Goal: Task Accomplishment & Management: Use online tool/utility

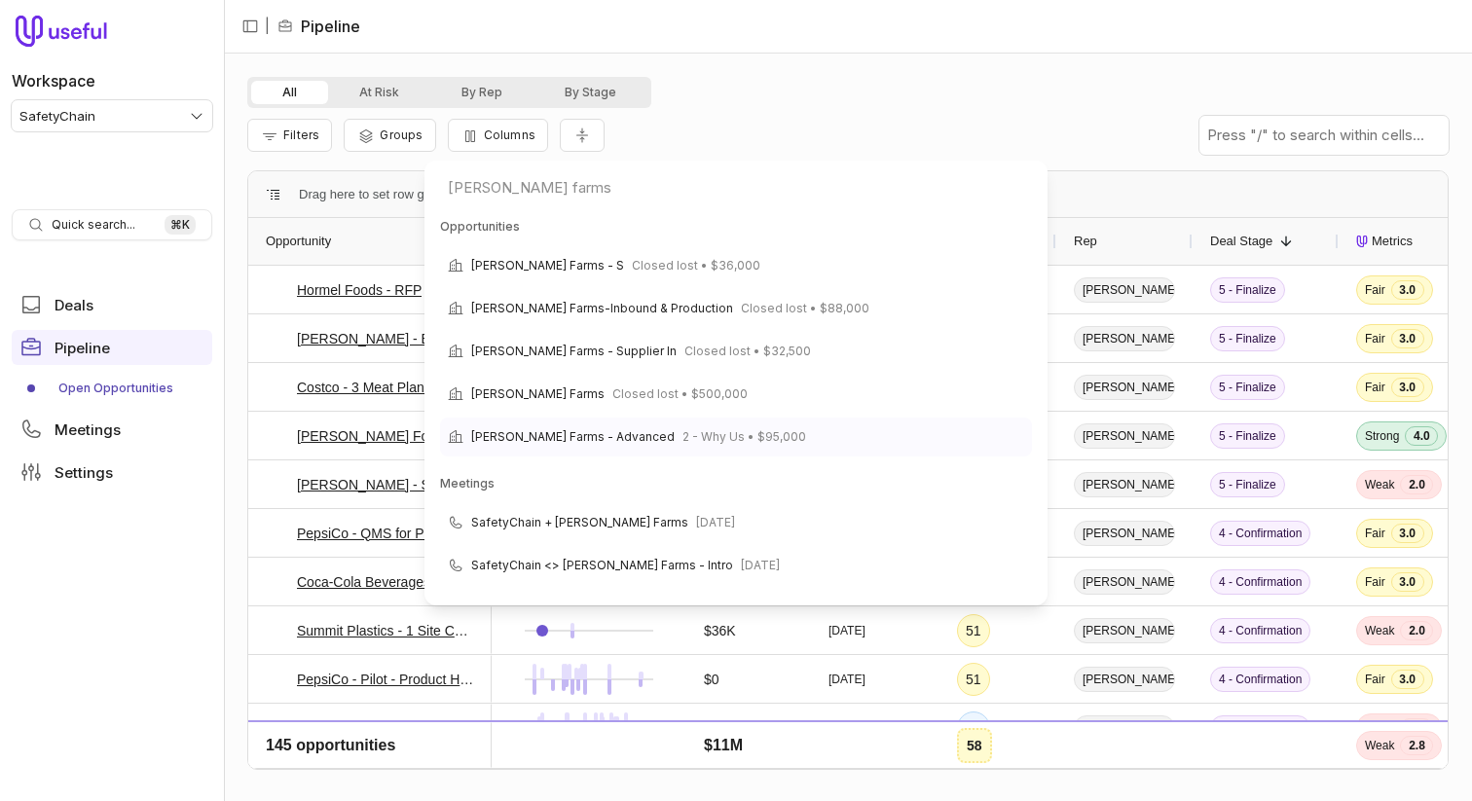
type input "[PERSON_NAME] farms"
click at [704, 443] on span "2 - Why Us • $95,000" at bounding box center [744, 436] width 124 height 23
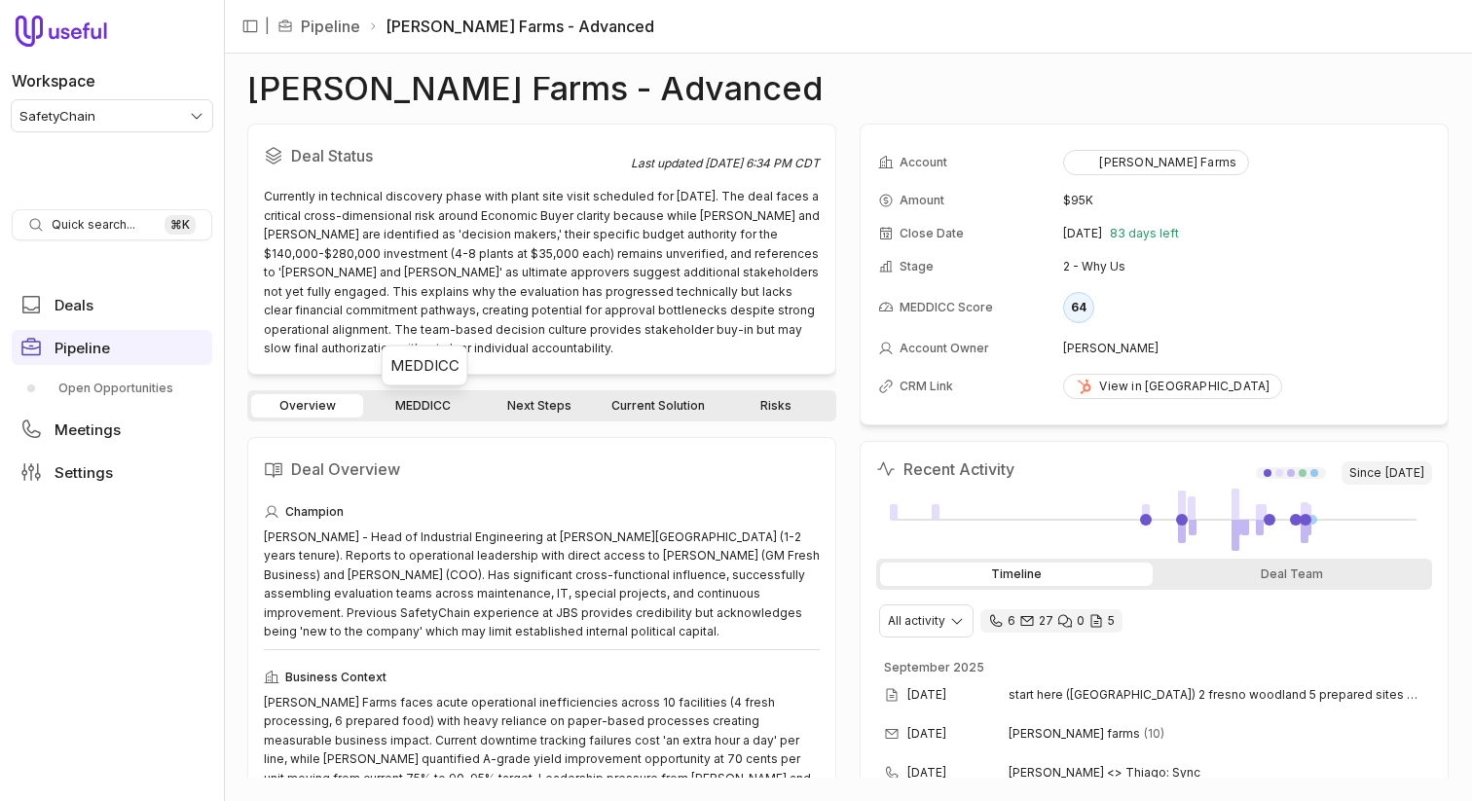
click at [436, 397] on link "MEDDICC" at bounding box center [423, 405] width 112 height 23
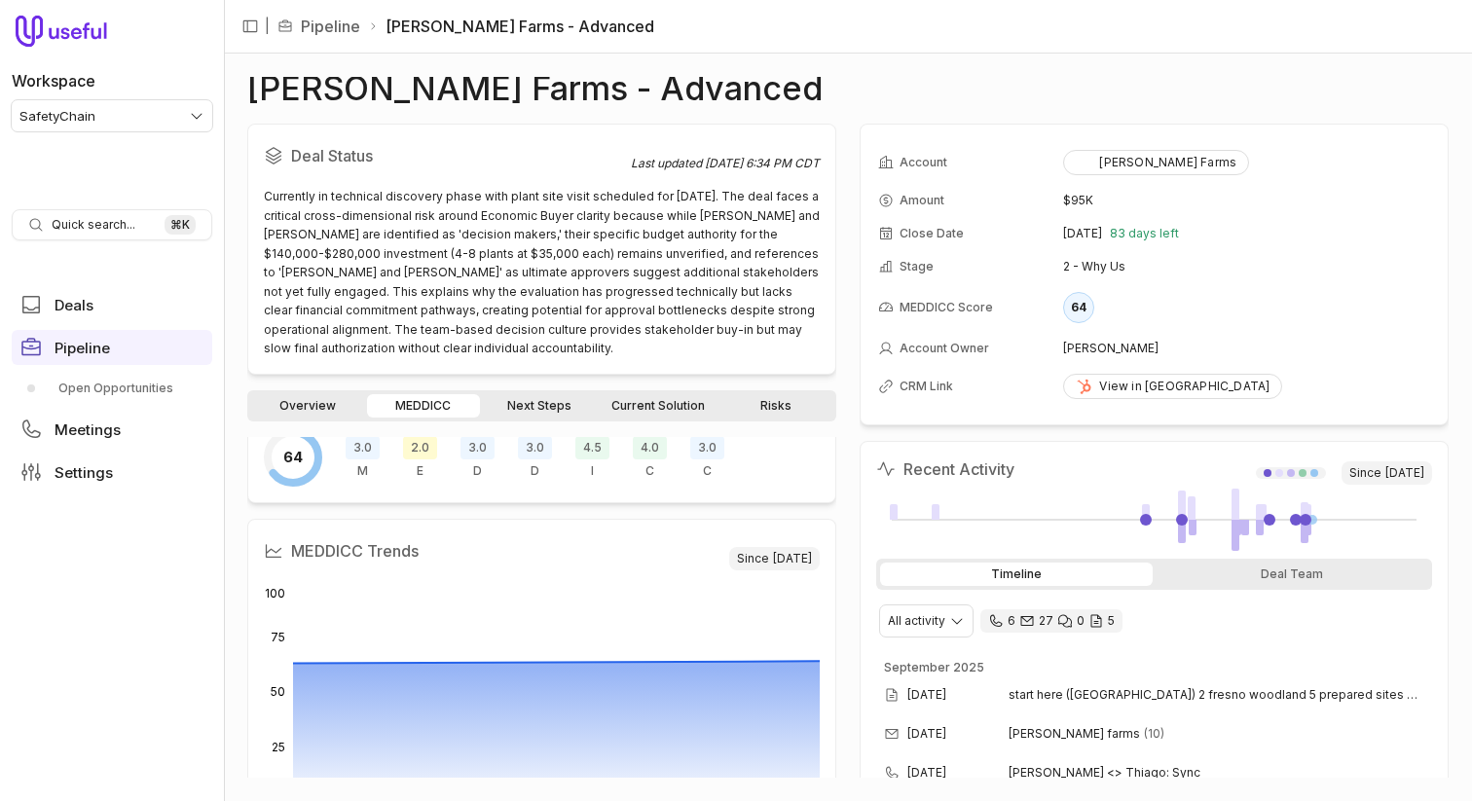
click at [427, 465] on div "2.0 E" at bounding box center [420, 457] width 34 height 43
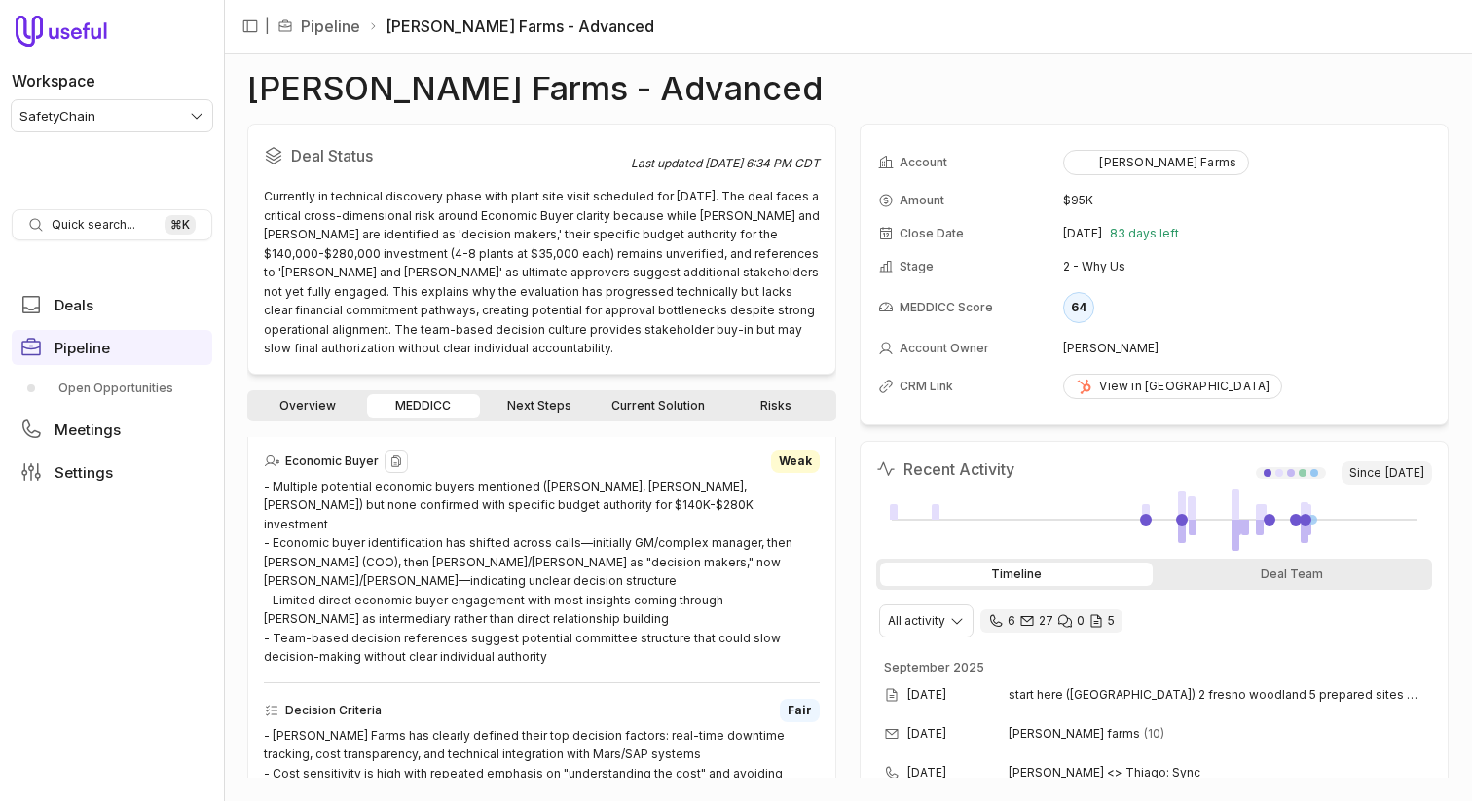
scroll to position [773, 0]
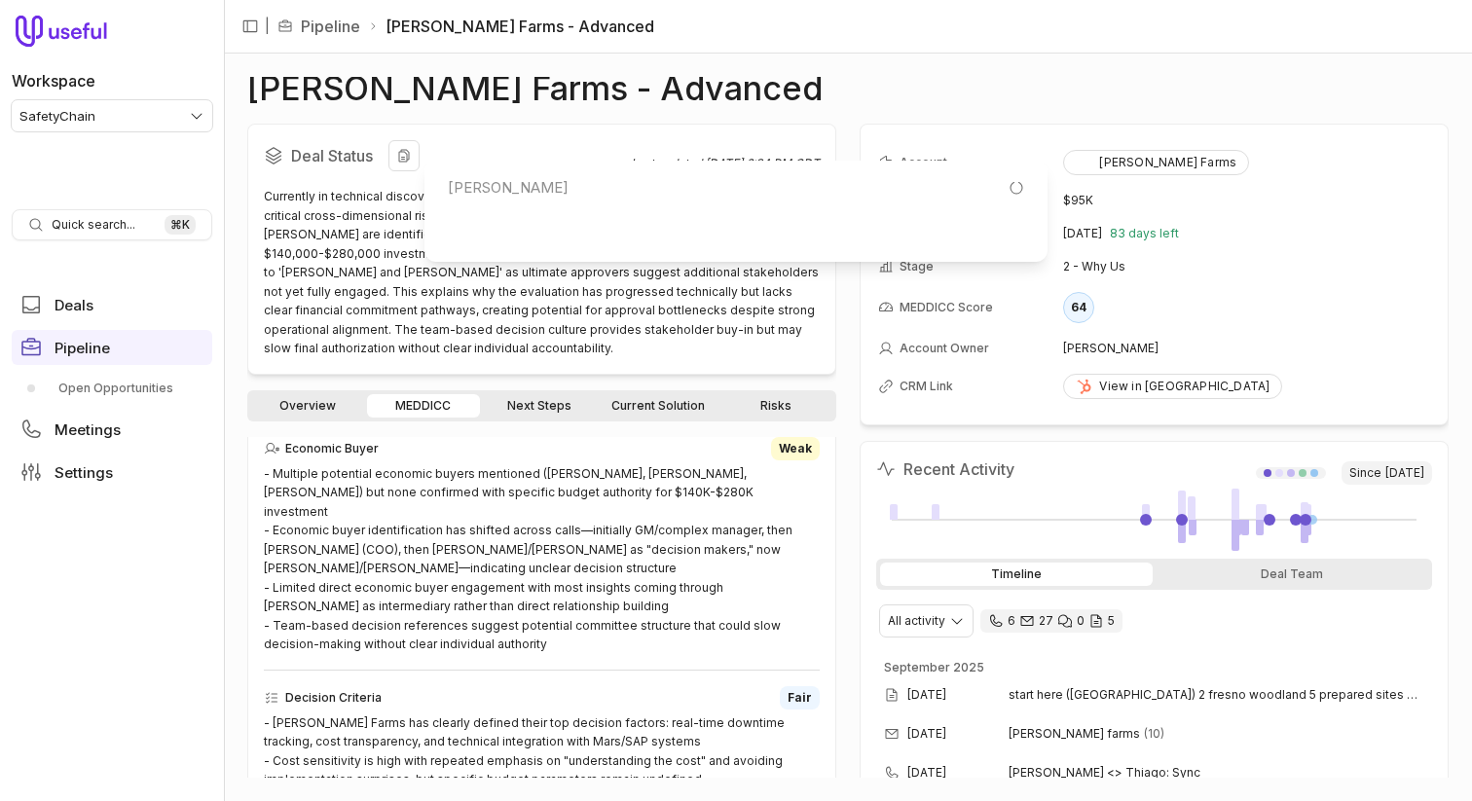
type input "[PERSON_NAME]"
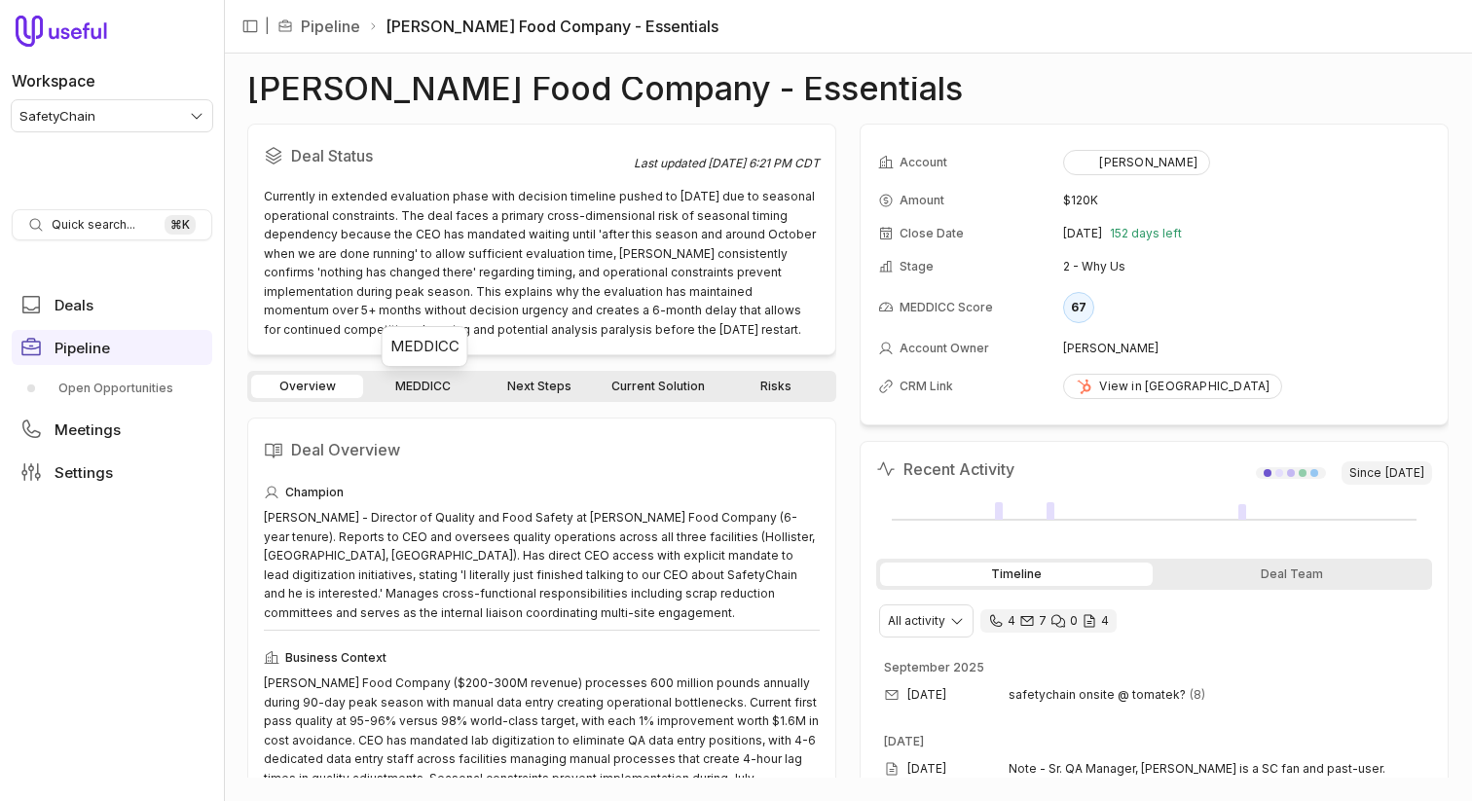
click at [437, 386] on link "MEDDICC" at bounding box center [423, 386] width 112 height 23
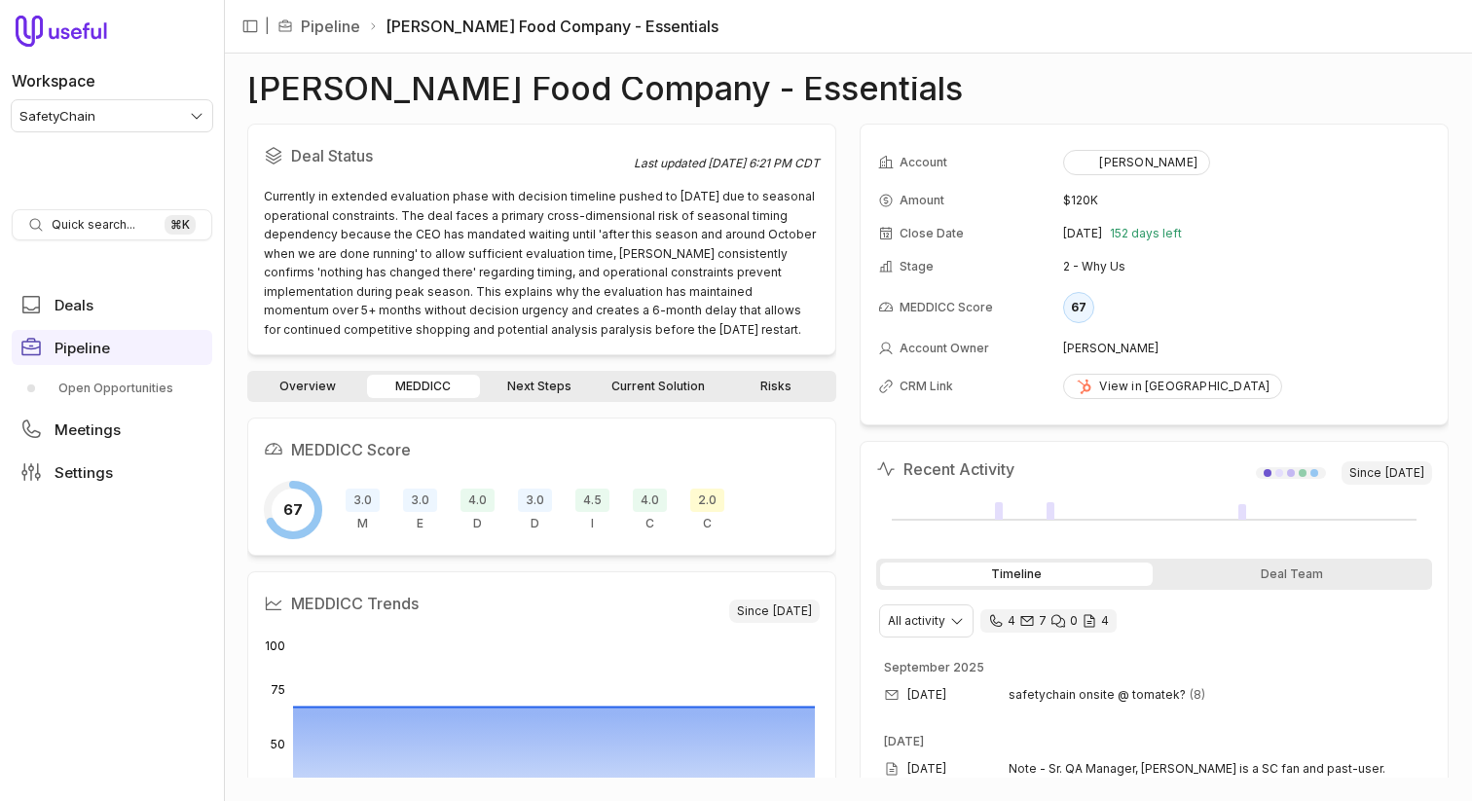
drag, startPoint x: 696, startPoint y: 502, endPoint x: 647, endPoint y: 467, distance: 60.0
click at [696, 502] on span "2.0" at bounding box center [707, 500] width 34 height 23
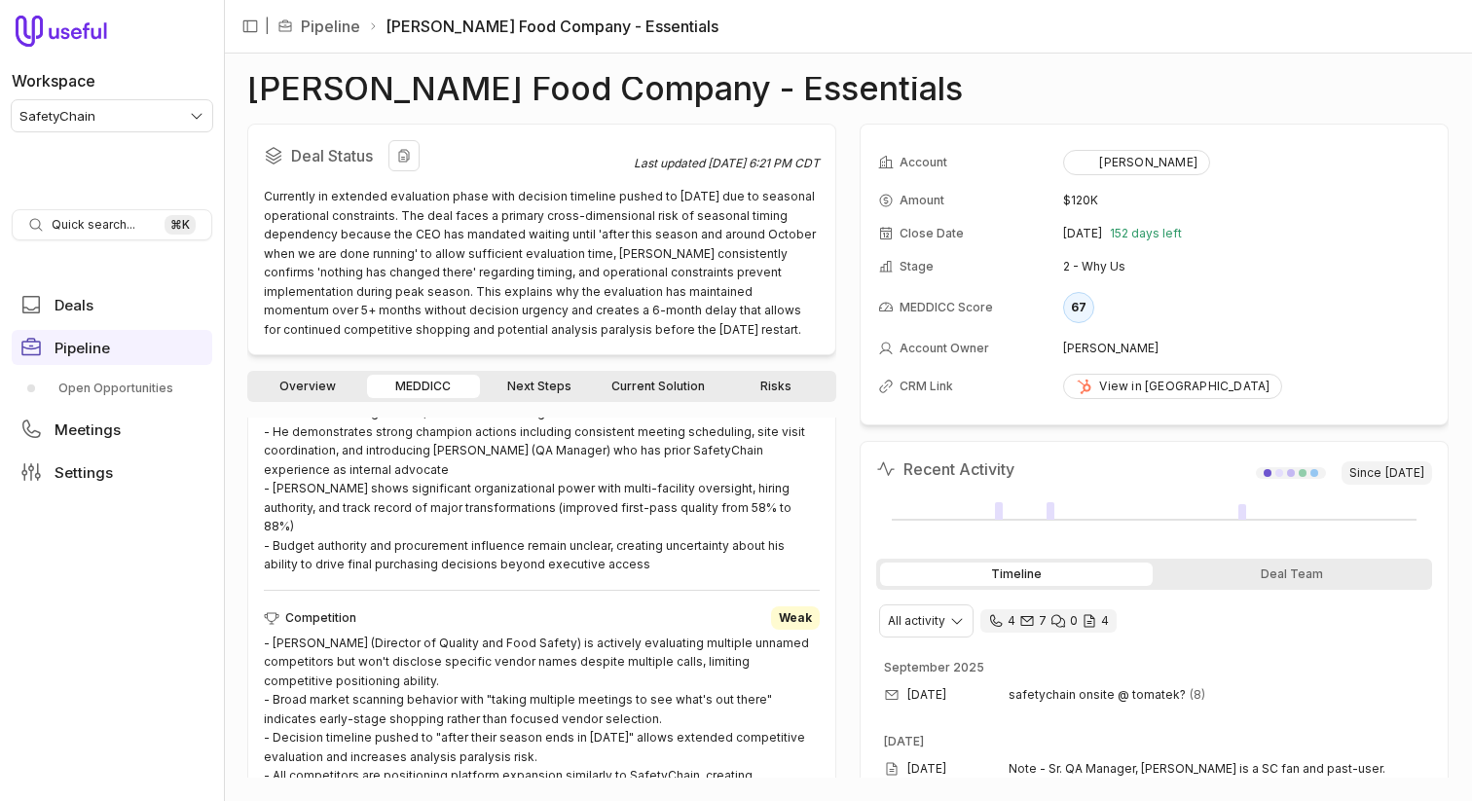
scroll to position [1740, 0]
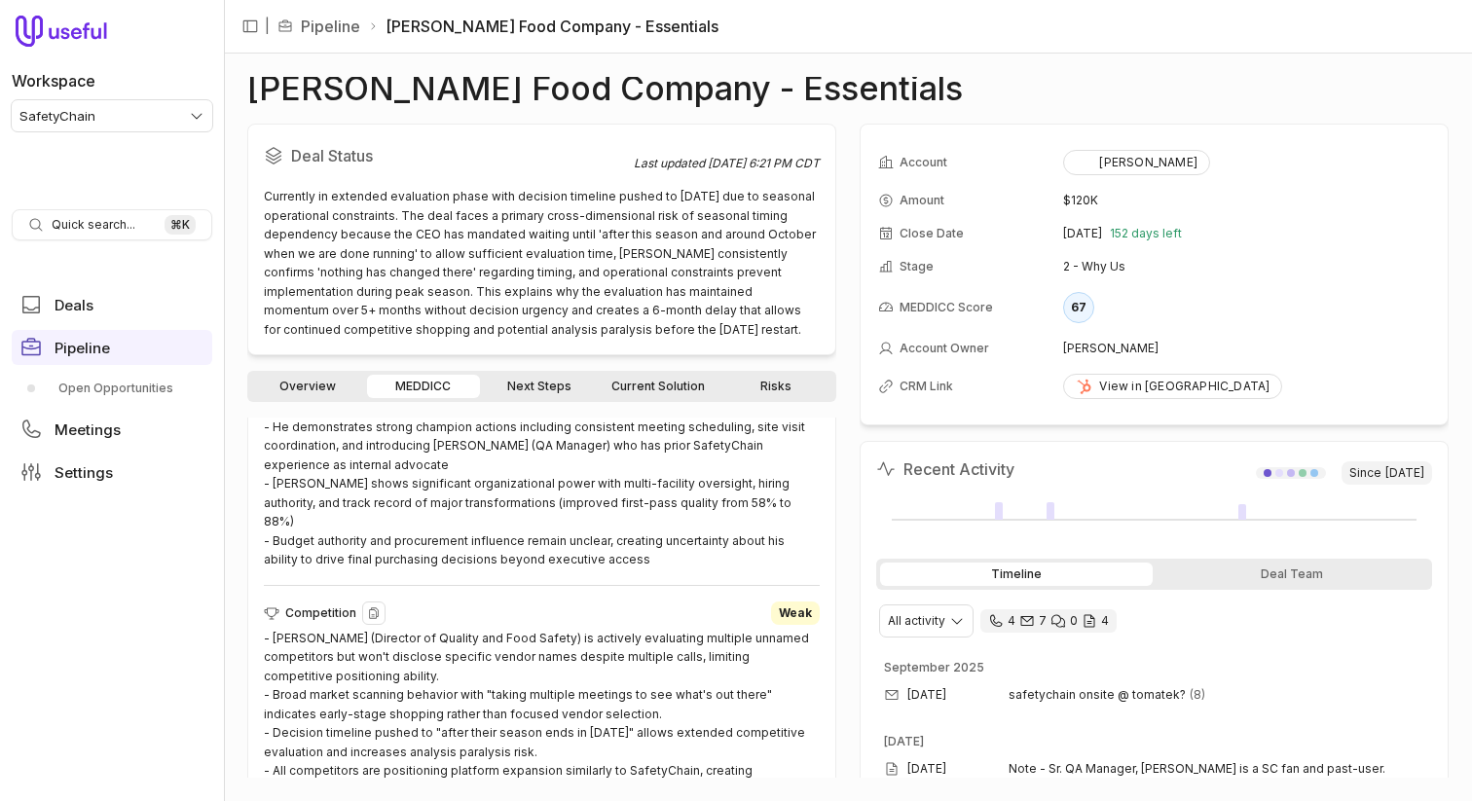
click at [483, 629] on div "- [PERSON_NAME] (Director of Quality and Food Safety) is actively evaluating mu…" at bounding box center [542, 714] width 556 height 171
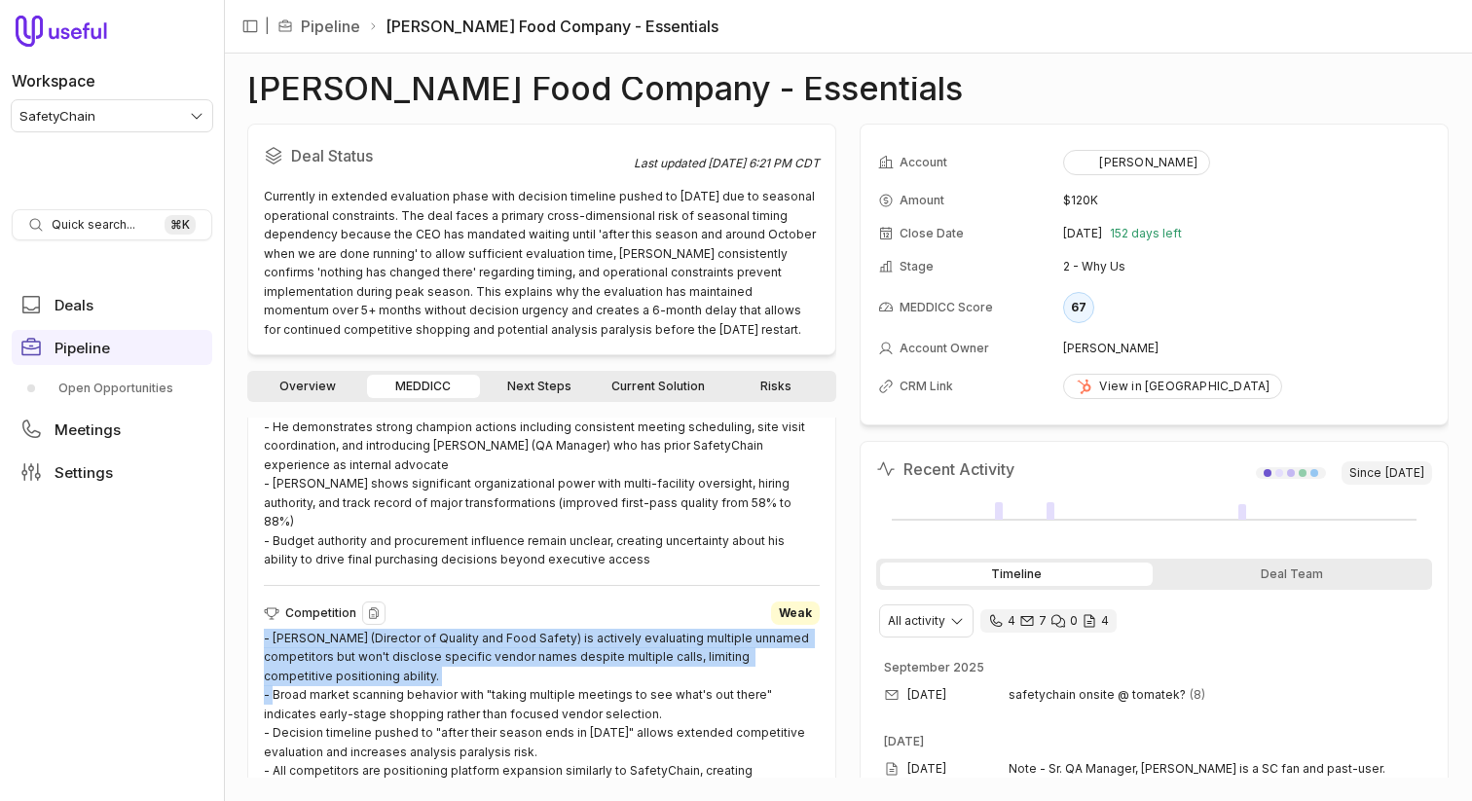
click at [484, 629] on div "- [PERSON_NAME] (Director of Quality and Food Safety) is actively evaluating mu…" at bounding box center [542, 714] width 556 height 171
